Goal: Information Seeking & Learning: Check status

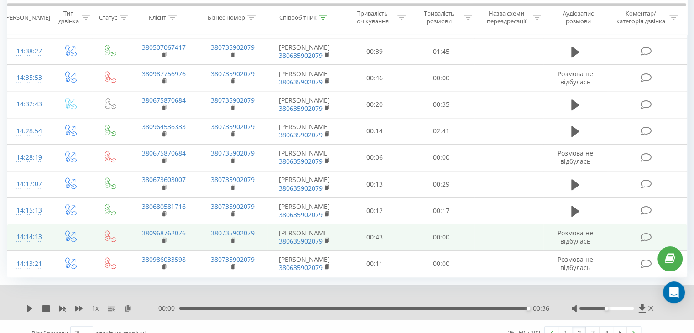
scroll to position [845, 0]
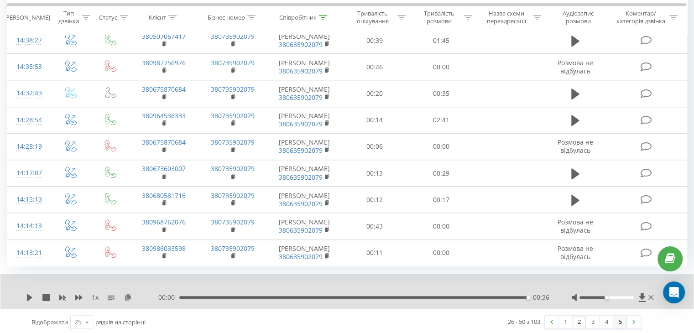
click at [619, 323] on link "5" at bounding box center [621, 322] width 14 height 13
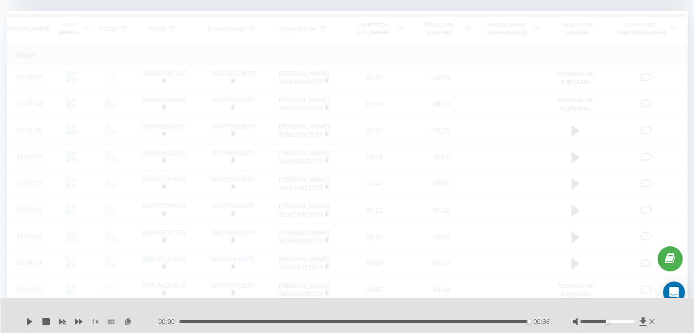
scroll to position [369, 0]
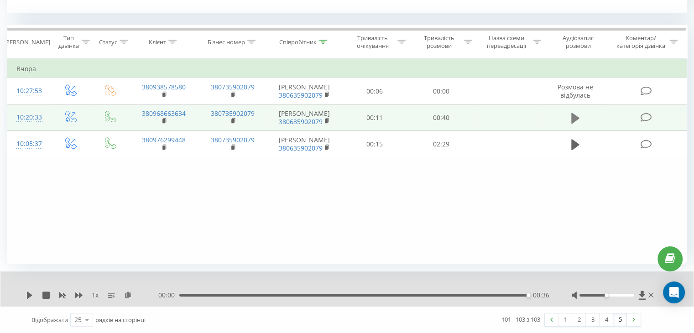
click at [573, 119] on icon at bounding box center [576, 118] width 8 height 11
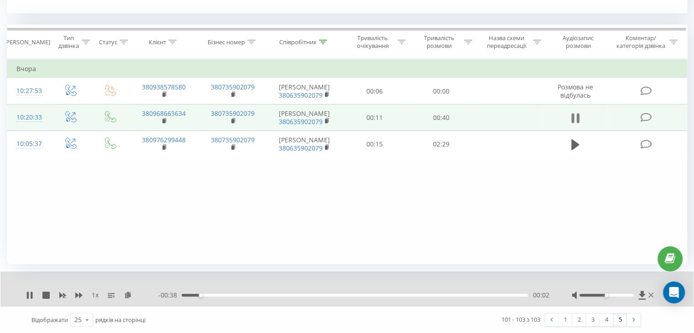
click at [573, 119] on icon at bounding box center [573, 118] width 3 height 10
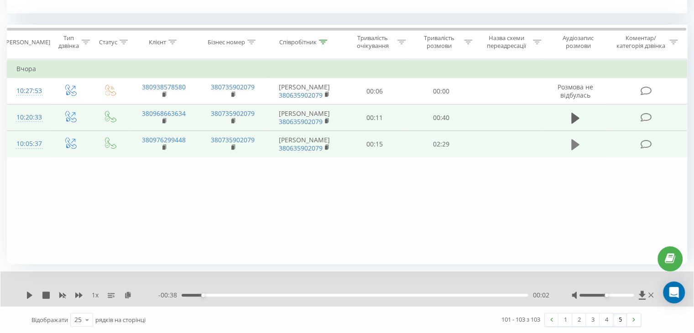
click at [581, 141] on button at bounding box center [576, 145] width 14 height 14
click at [609, 321] on link "4" at bounding box center [607, 320] width 14 height 13
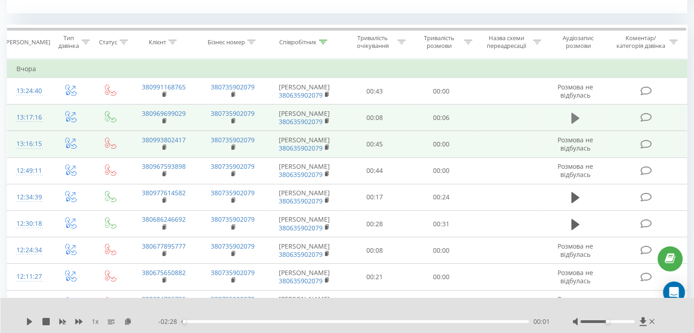
click at [577, 119] on icon at bounding box center [576, 118] width 8 height 11
click at [572, 118] on icon at bounding box center [573, 118] width 3 height 10
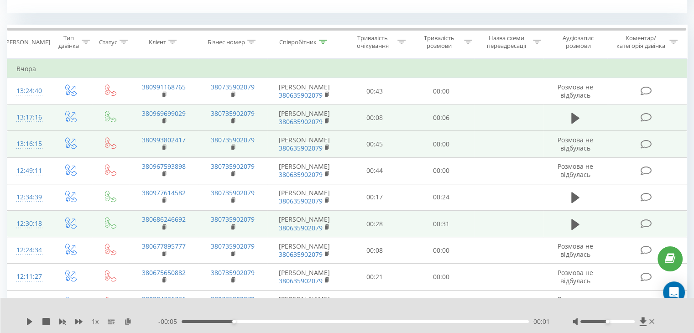
click at [577, 212] on td at bounding box center [576, 224] width 64 height 26
click at [574, 229] on icon at bounding box center [576, 224] width 8 height 13
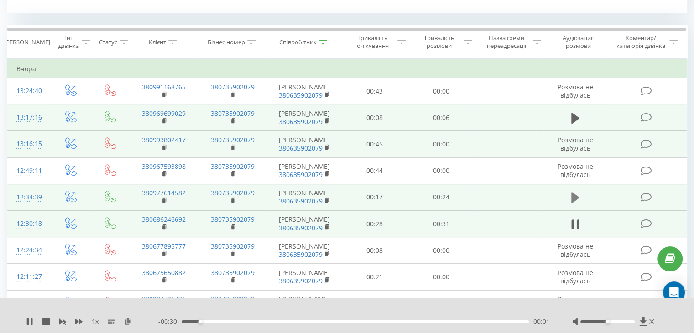
click at [579, 195] on icon at bounding box center [576, 197] width 8 height 13
click at [579, 195] on icon at bounding box center [578, 198] width 3 height 10
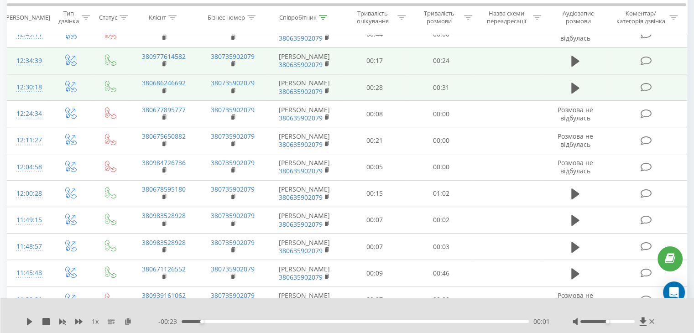
scroll to position [506, 0]
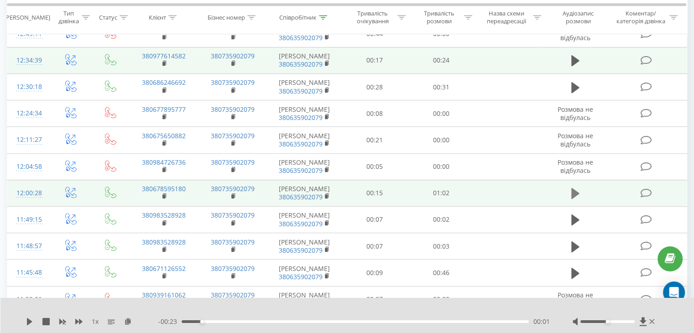
click at [573, 193] on icon at bounding box center [576, 193] width 8 height 11
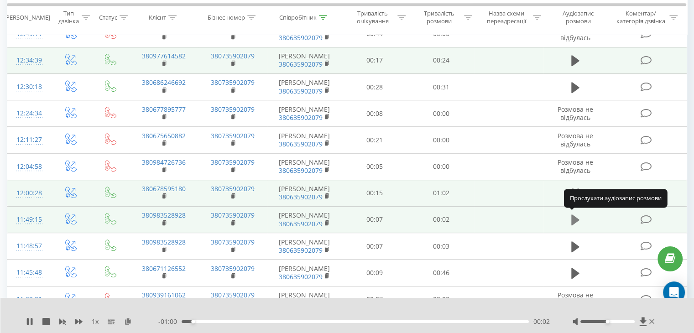
click at [573, 223] on icon at bounding box center [576, 220] width 8 height 11
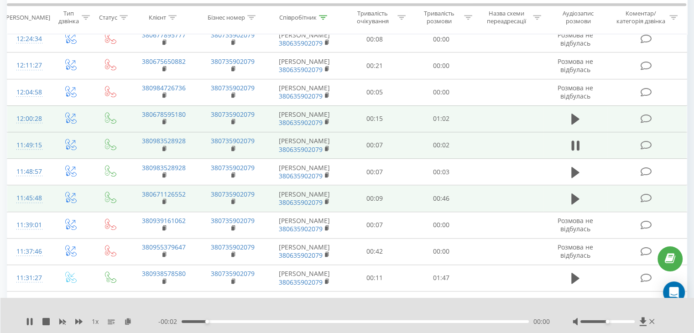
scroll to position [598, 0]
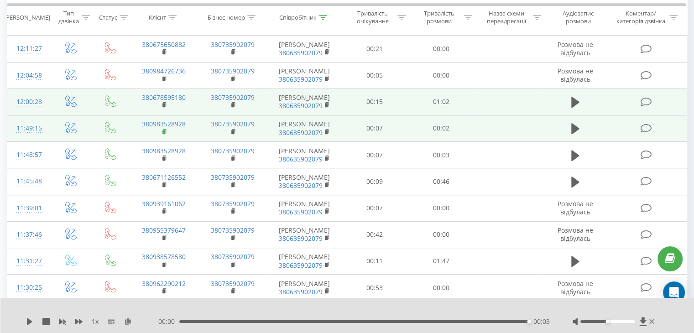
click at [164, 130] on rect at bounding box center [164, 132] width 3 height 4
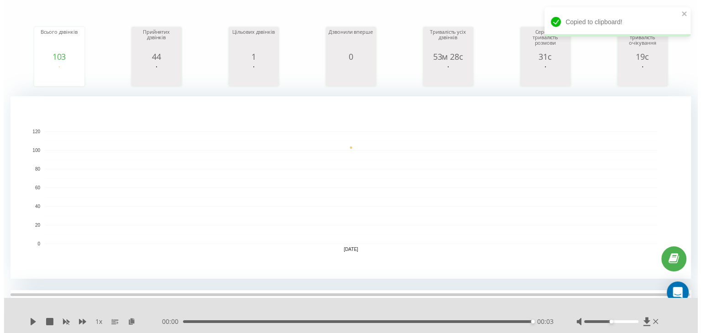
scroll to position [0, 0]
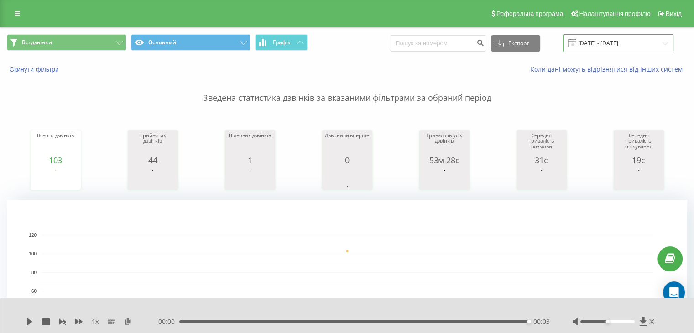
click at [599, 46] on input "[DATE] - [DATE]" at bounding box center [618, 43] width 110 height 18
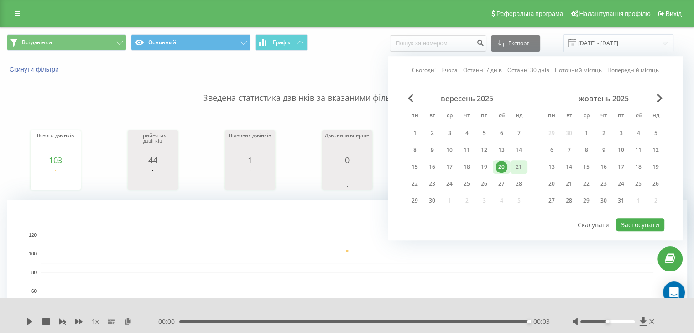
click at [515, 164] on div "21" at bounding box center [519, 167] width 12 height 12
click at [648, 223] on button "Застосувати" at bounding box center [640, 224] width 48 height 13
type input "[DATE] - [DATE]"
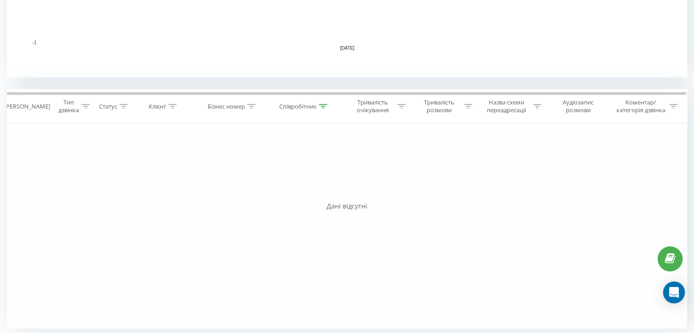
scroll to position [171, 0]
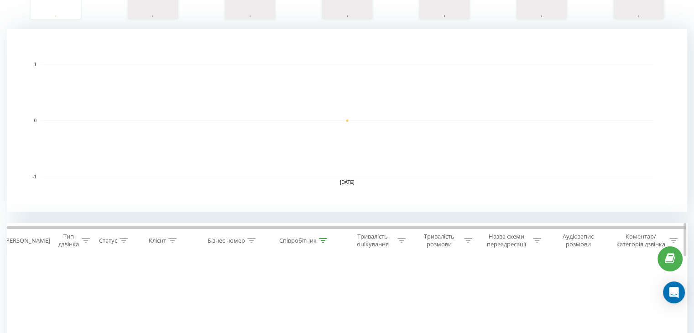
click at [324, 239] on icon at bounding box center [323, 240] width 8 height 5
drag, startPoint x: 287, startPoint y: 310, endPoint x: 260, endPoint y: 302, distance: 28.3
click at [260, 306] on div "Фільтрувати за умовою Містить [PERSON_NAME] Скасувати OK" at bounding box center [305, 298] width 100 height 82
type input "[PERSON_NAME]"
drag, startPoint x: 329, startPoint y: 320, endPoint x: 326, endPoint y: 315, distance: 6.5
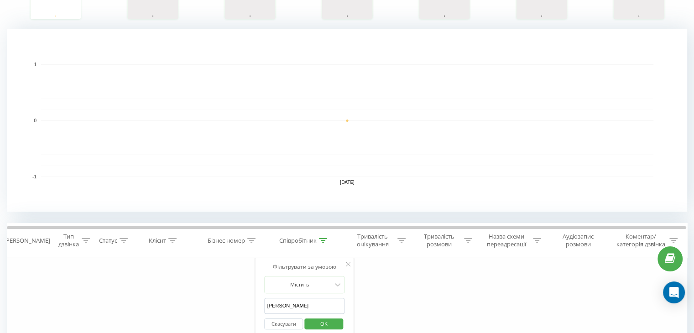
click at [327, 318] on span "OK" at bounding box center [324, 324] width 26 height 14
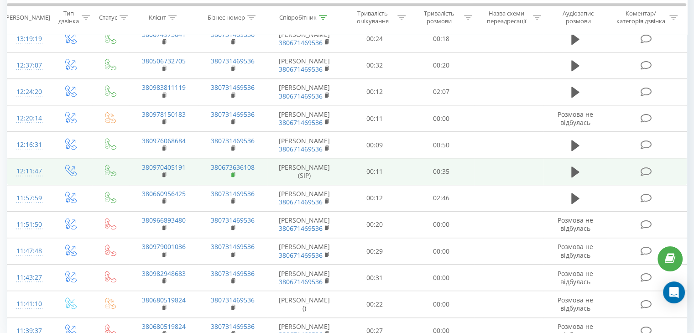
scroll to position [776, 0]
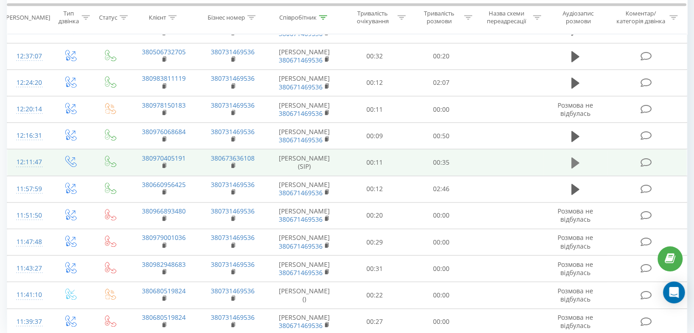
click at [572, 159] on icon at bounding box center [576, 162] width 8 height 11
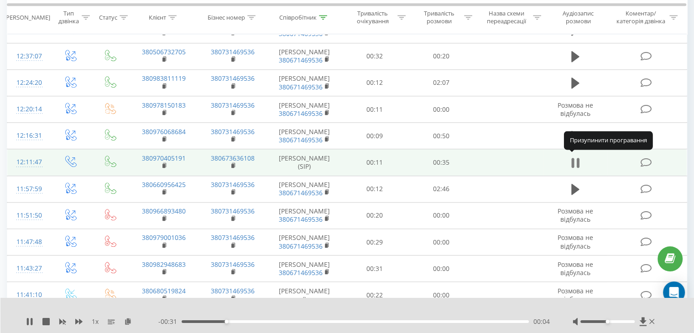
click at [577, 161] on icon at bounding box center [576, 163] width 8 height 13
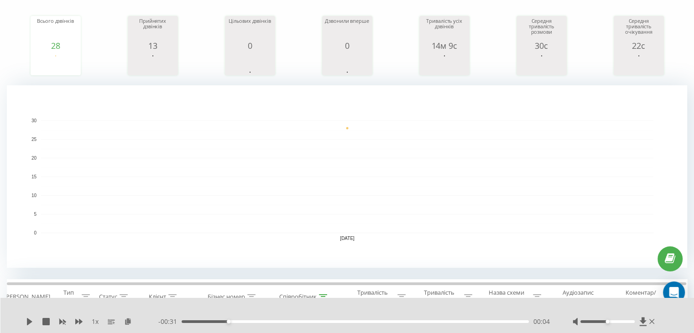
scroll to position [0, 0]
